Goal: Task Accomplishment & Management: Manage account settings

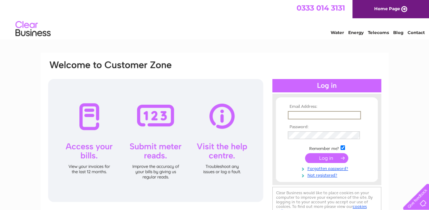
click at [323, 113] on input "text" at bounding box center [324, 115] width 73 height 8
paste input "Accounts.payable@bybox.com"
click at [291, 116] on input "Accounts.payable@bybox.com" at bounding box center [324, 115] width 73 height 8
type input "Accounts.payable@bybox.com"
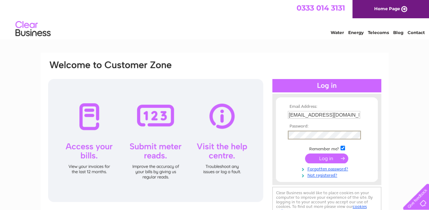
click at [326, 160] on input "submit" at bounding box center [326, 158] width 43 height 10
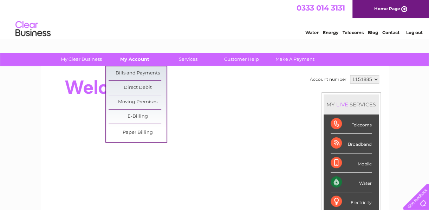
click at [129, 59] on link "My Account" at bounding box center [135, 59] width 58 height 13
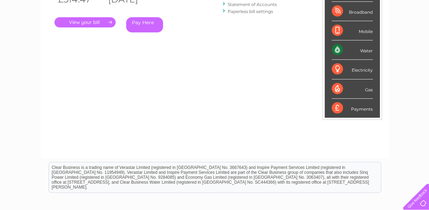
scroll to position [35, 0]
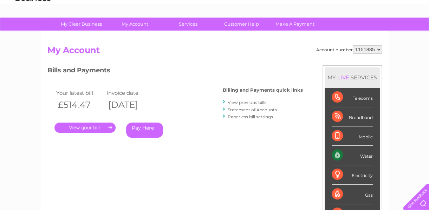
click at [83, 124] on link "." at bounding box center [84, 128] width 61 height 10
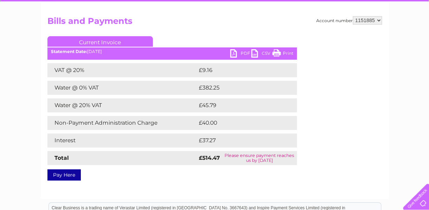
scroll to position [70, 0]
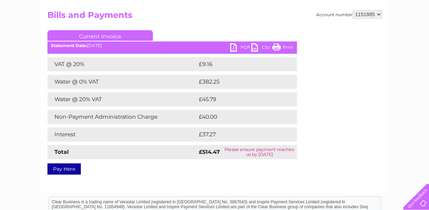
click at [236, 48] on link "PDF" at bounding box center [240, 48] width 21 height 10
click at [372, 16] on select "1151885" at bounding box center [367, 14] width 29 height 8
drag, startPoint x: 372, startPoint y: 16, endPoint x: 368, endPoint y: 17, distance: 4.6
click at [372, 16] on select "1151885" at bounding box center [367, 14] width 29 height 8
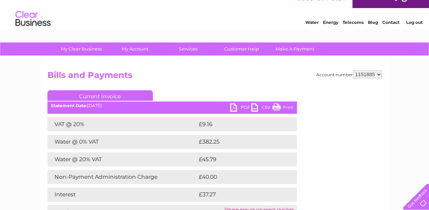
scroll to position [3, 0]
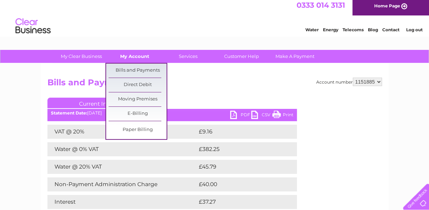
click at [136, 51] on link "My Account" at bounding box center [135, 56] width 58 height 13
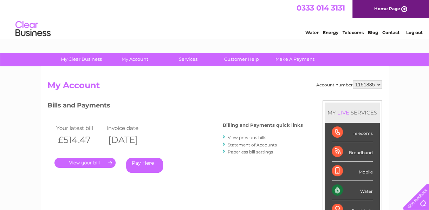
click at [271, 144] on link "Statement of Accounts" at bounding box center [252, 144] width 49 height 5
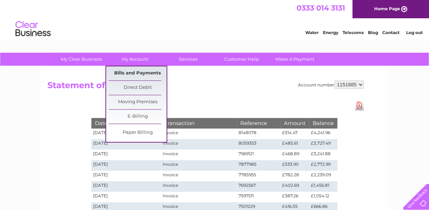
click at [143, 72] on link "Bills and Payments" at bounding box center [138, 73] width 58 height 14
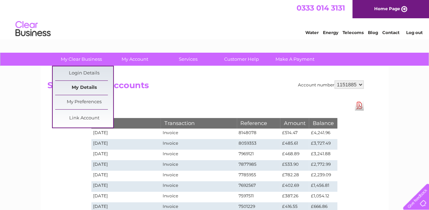
click at [93, 88] on link "My Details" at bounding box center [84, 88] width 58 height 14
